Goal: Complete application form

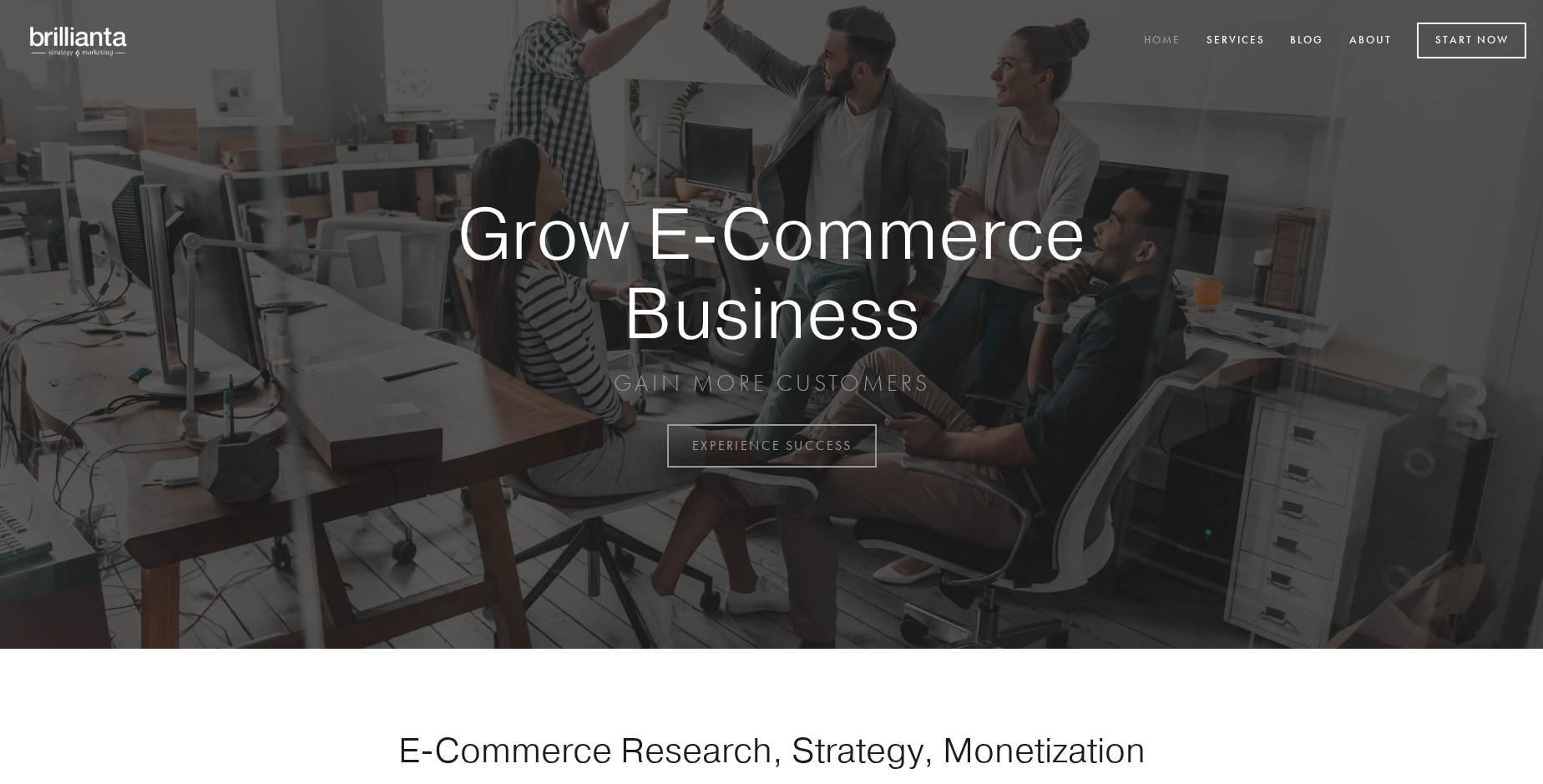
scroll to position [4375, 0]
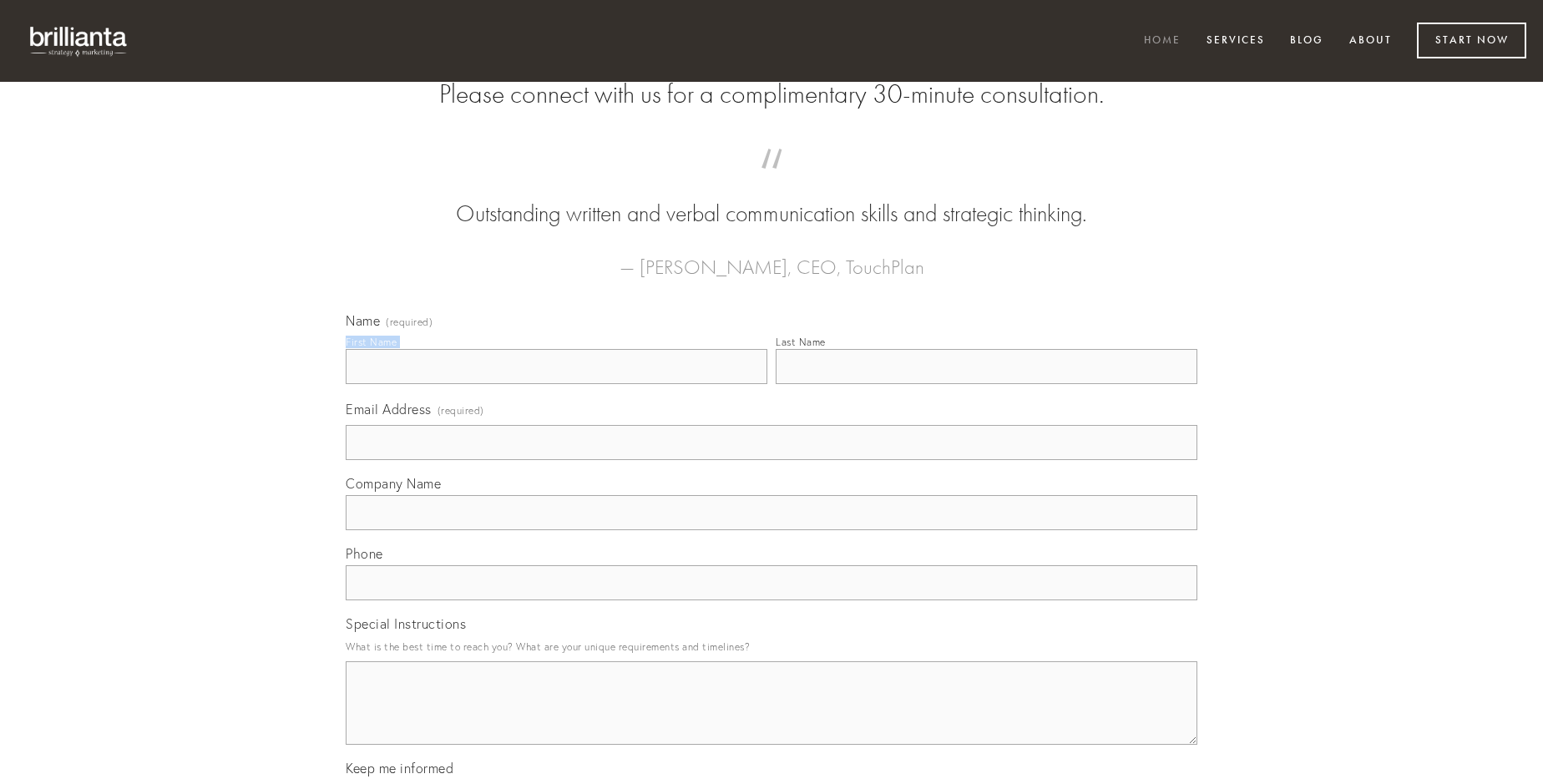
type input "[PERSON_NAME]"
click at [986, 384] on input "Last Name" at bounding box center [987, 366] width 422 height 35
type input "[PERSON_NAME]"
click at [772, 460] on input "Email Address (required)" at bounding box center [771, 442] width 852 height 35
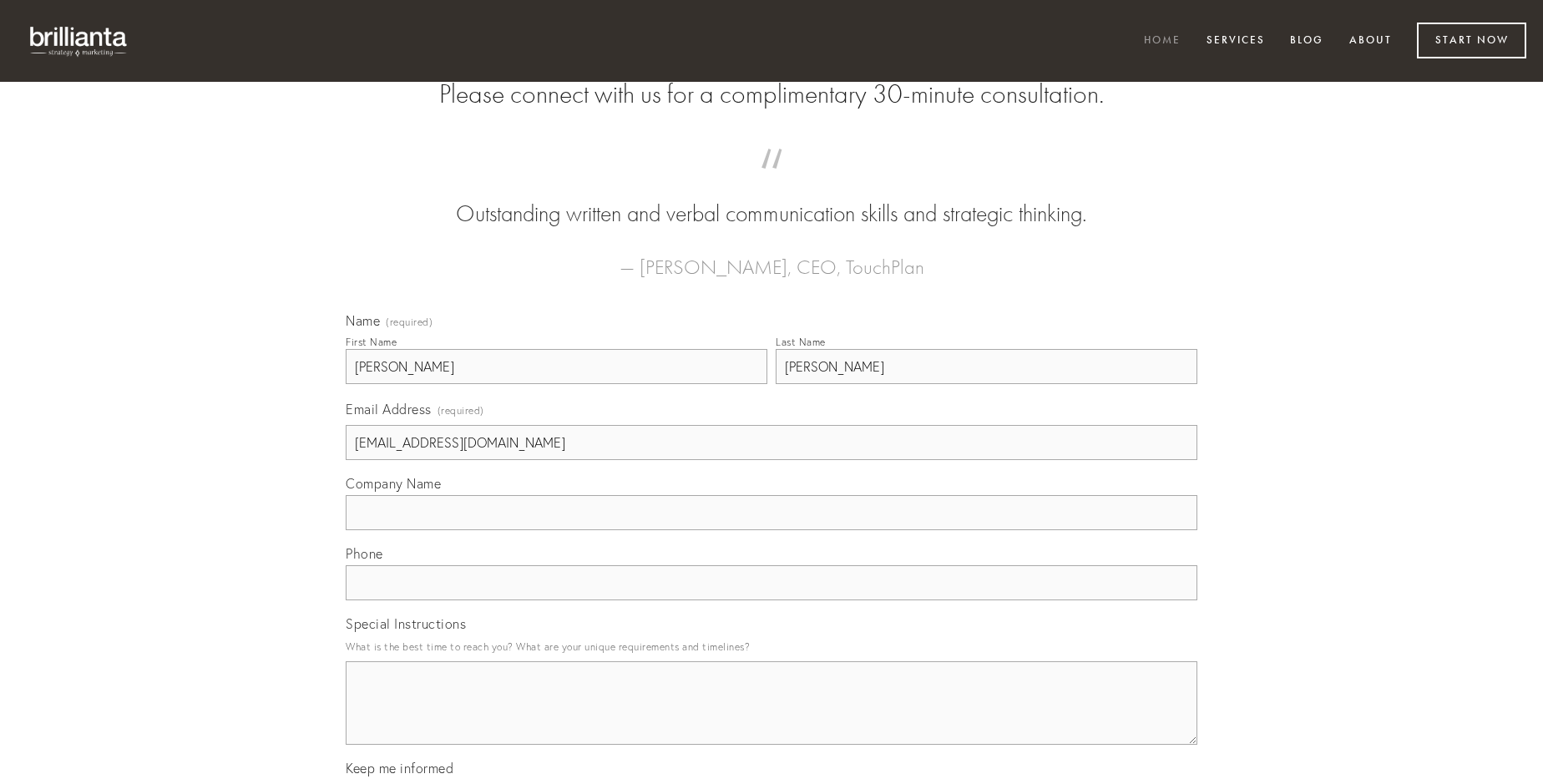
type input "[EMAIL_ADDRESS][DOMAIN_NAME]"
click at [772, 530] on input "Company Name" at bounding box center [771, 512] width 852 height 35
type input "templum"
click at [772, 600] on input "text" at bounding box center [771, 582] width 852 height 35
click at [772, 718] on textarea "Special Instructions" at bounding box center [771, 703] width 852 height 84
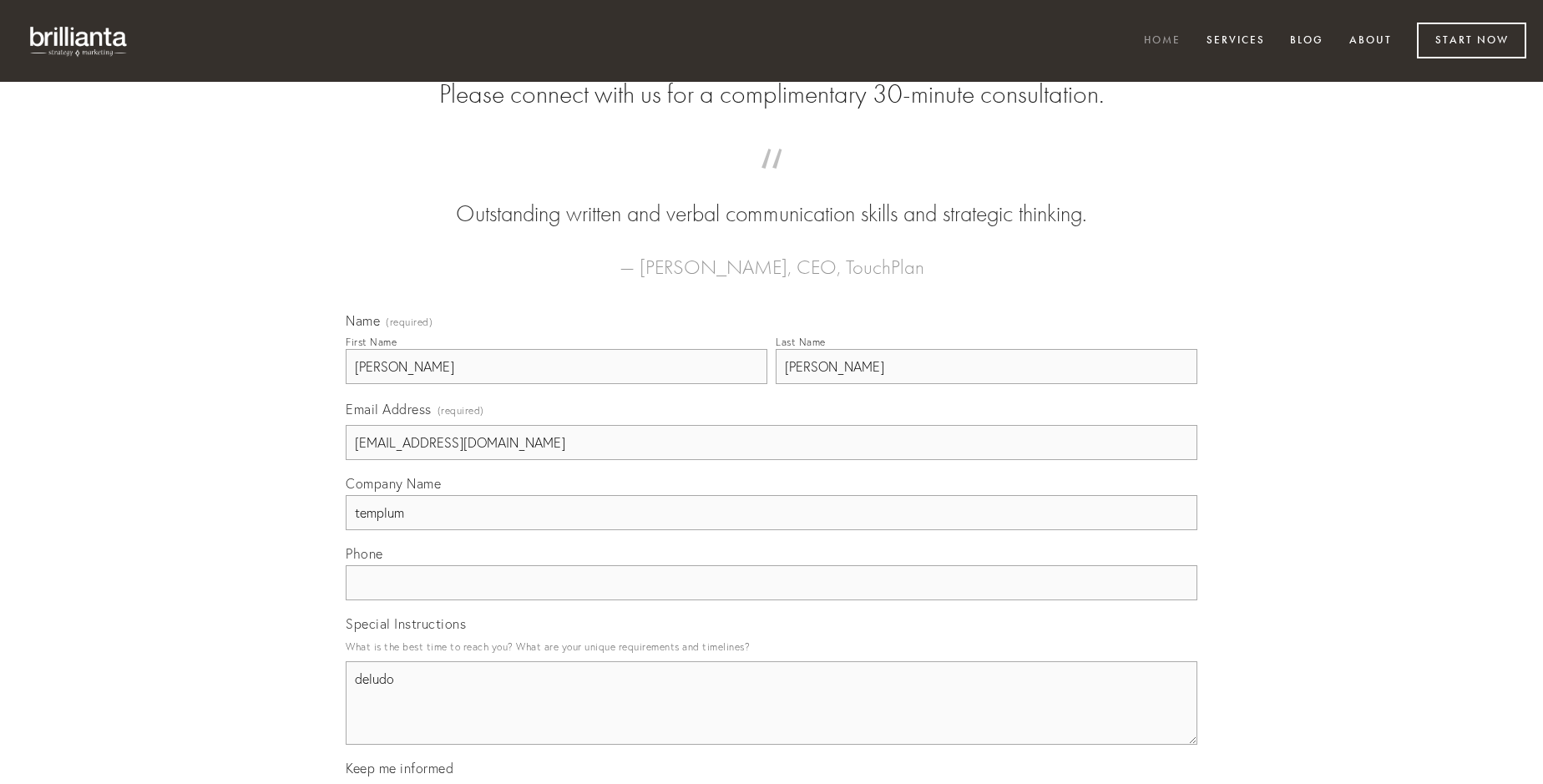
type textarea "deludo"
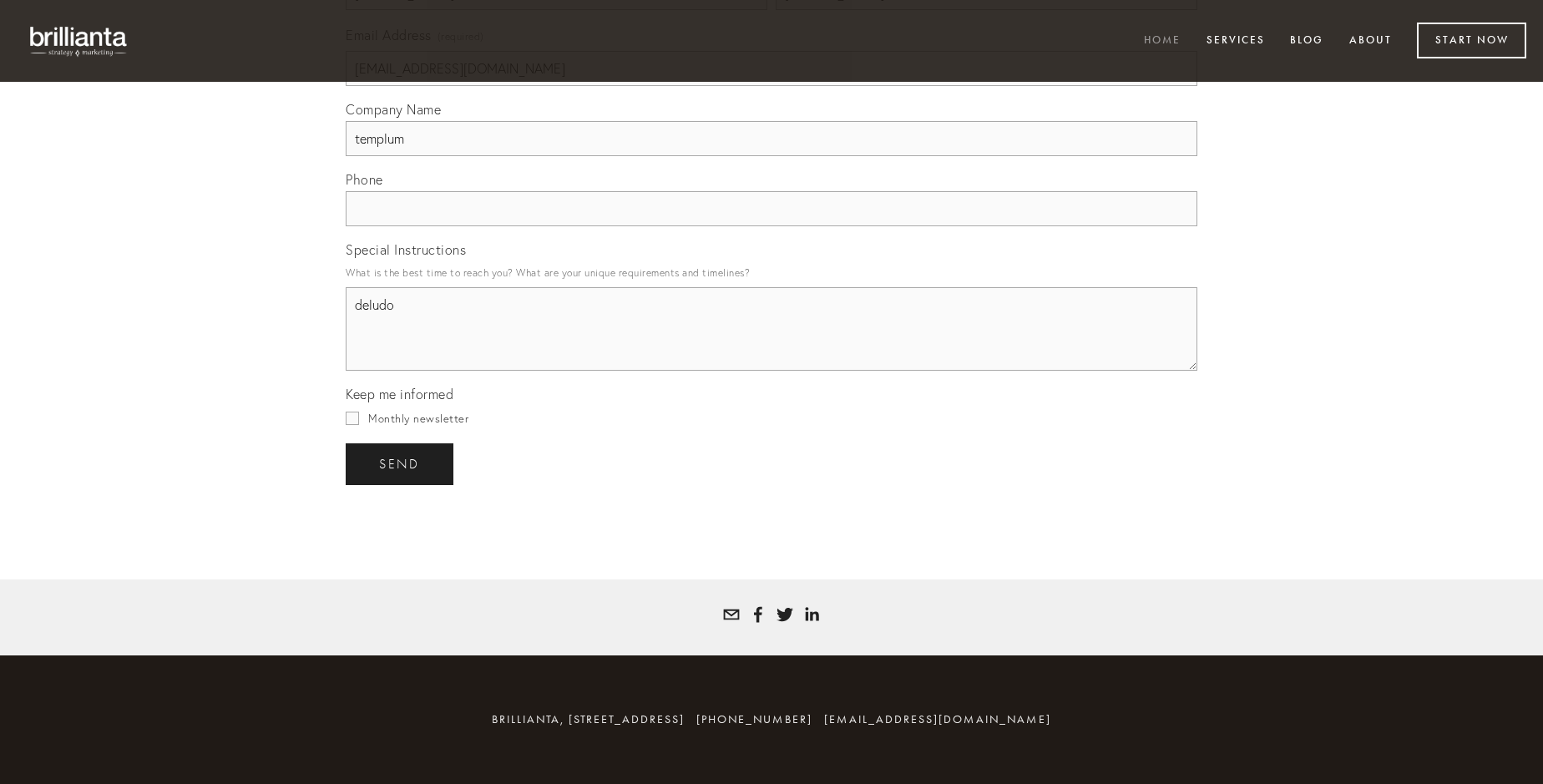
click at [401, 464] on span "send" at bounding box center [399, 464] width 41 height 15
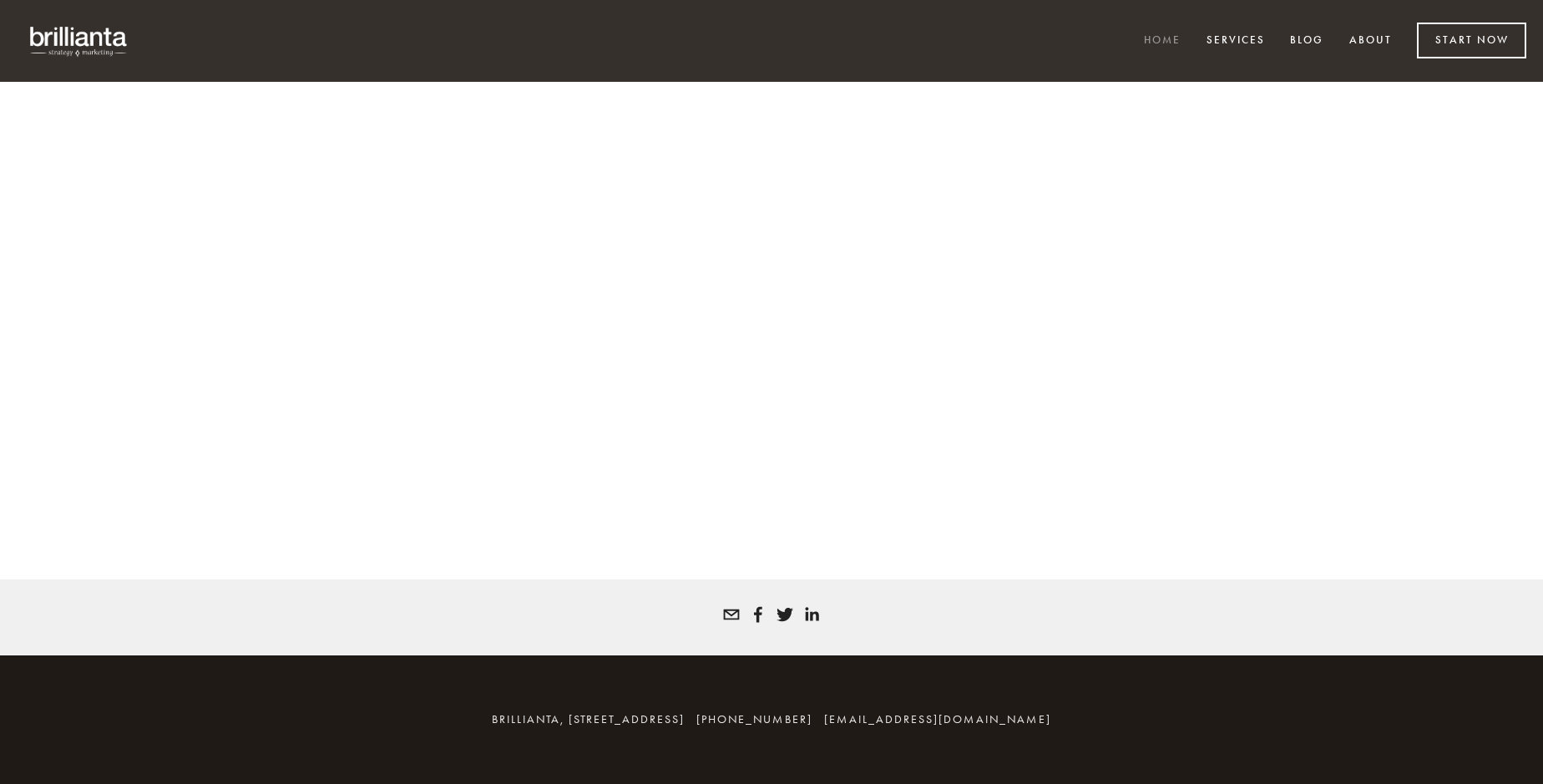
scroll to position [4352, 0]
